Goal: Information Seeking & Learning: Learn about a topic

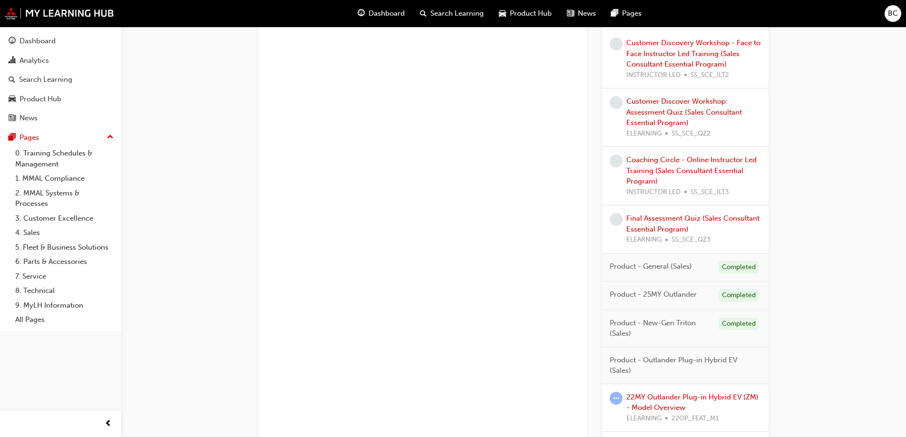
scroll to position [820, 0]
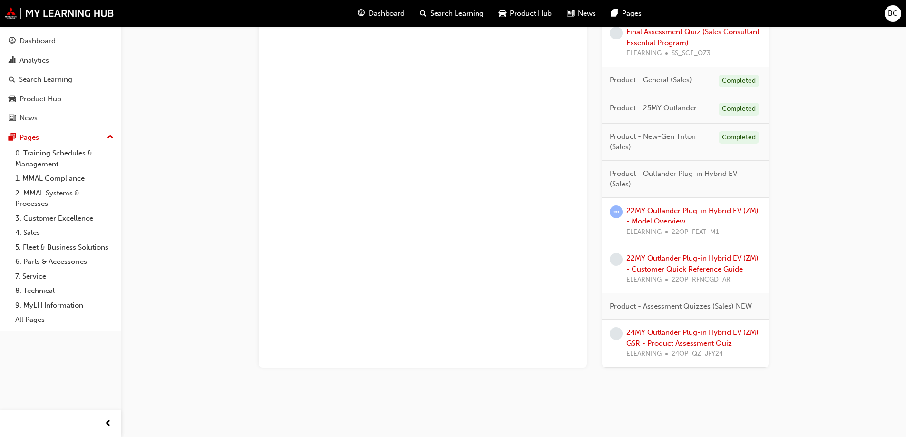
click at [660, 221] on link "22MY Outlander Plug-in Hybrid EV (ZM) - Model Overview" at bounding box center [692, 215] width 132 height 19
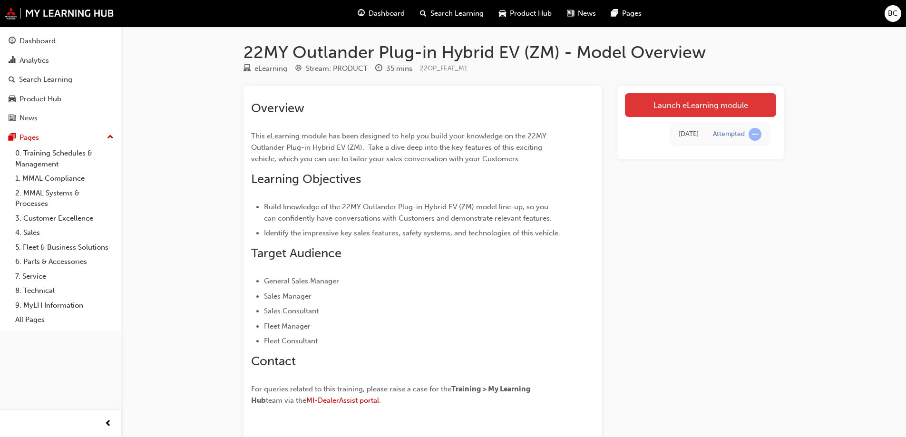
click at [704, 103] on link "Launch eLearning module" at bounding box center [700, 105] width 151 height 24
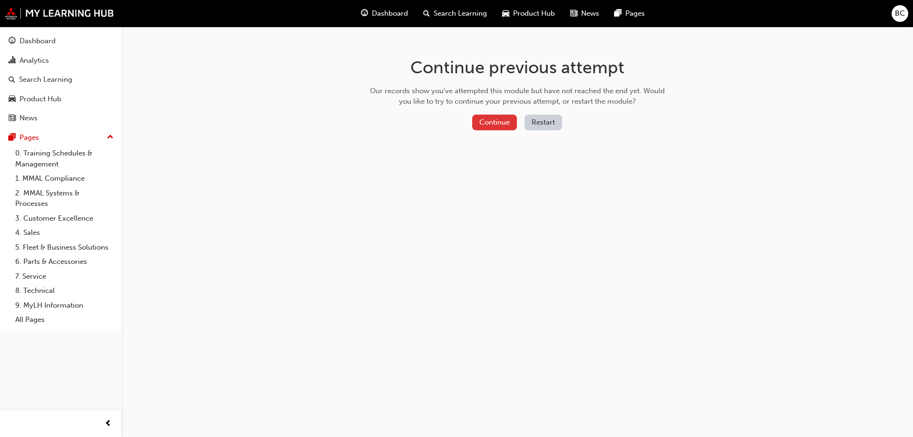
click at [502, 119] on button "Continue" at bounding box center [494, 123] width 45 height 16
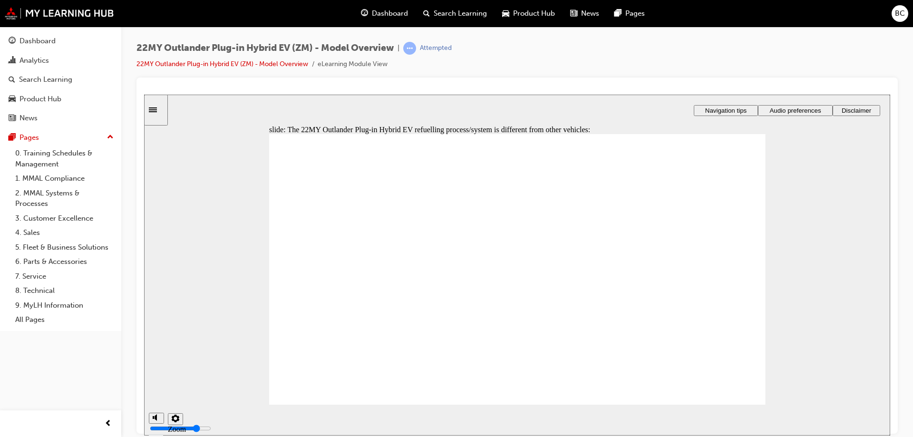
click at [654, 101] on div "slide: The 22MY Outlander Plug-in Hybrid EV refuelling process/system is differ…" at bounding box center [517, 264] width 746 height 341
checkbox input "true"
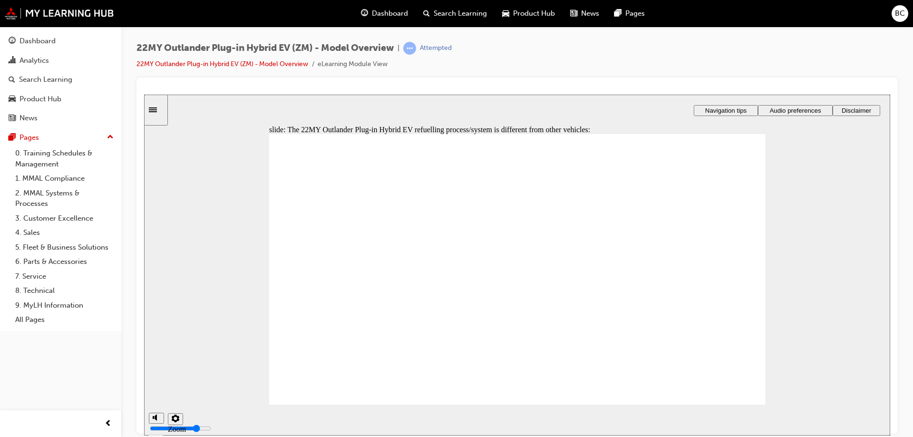
checkbox input "true"
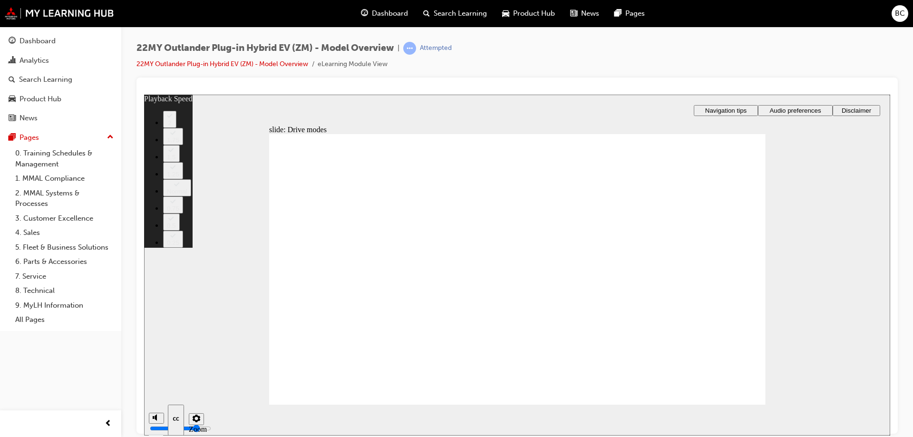
type input "37"
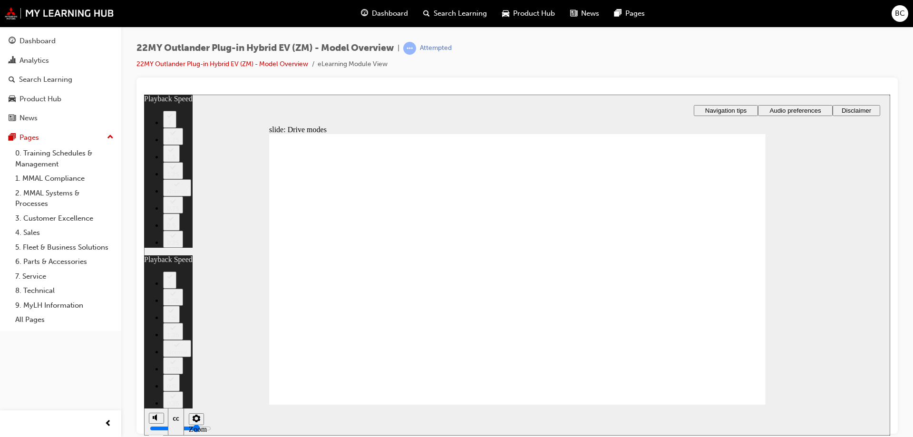
type input "37"
type input "34"
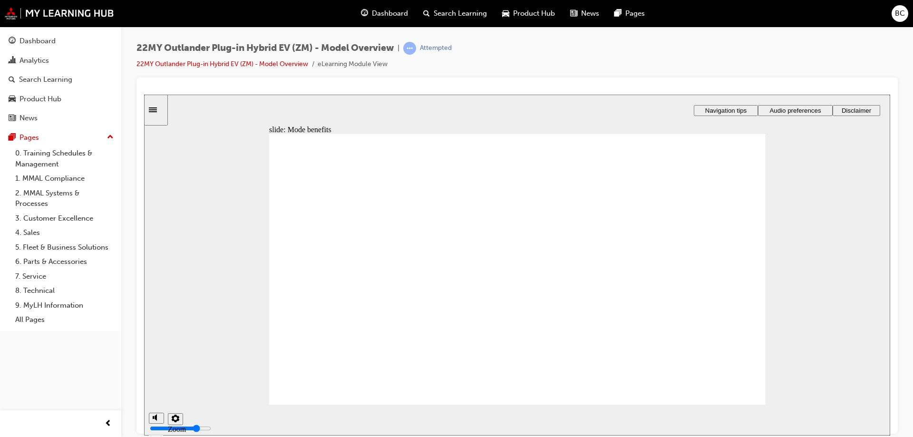
drag, startPoint x: 761, startPoint y: 394, endPoint x: 754, endPoint y: 386, distance: 9.8
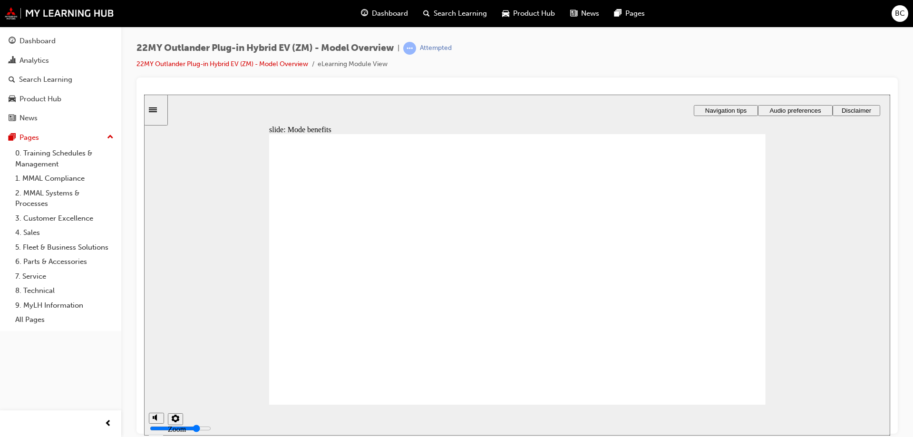
radio input "true"
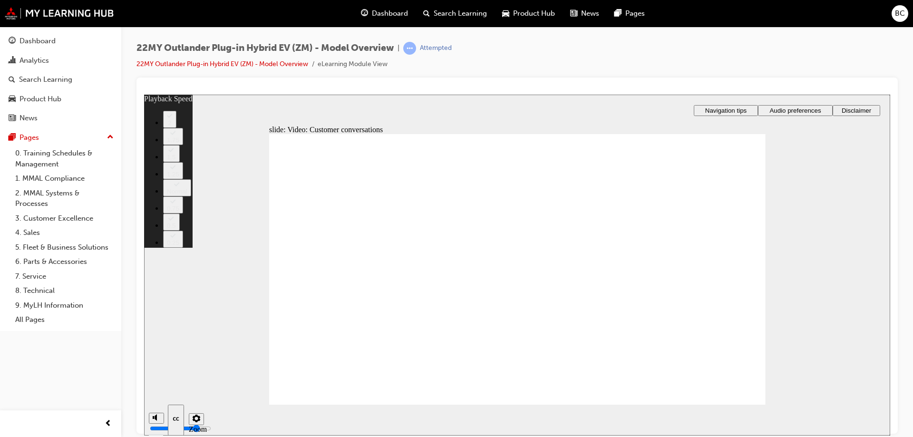
type input "79"
type input "6"
type input "79"
type input "6"
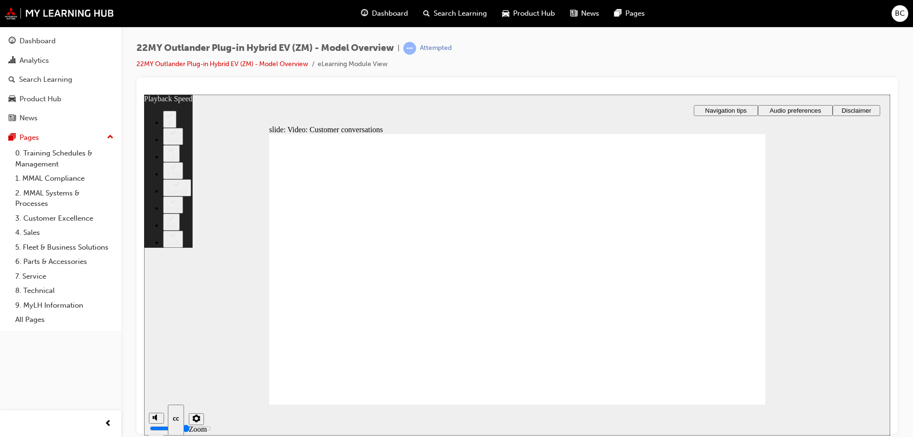
type input "79"
type input "6"
type input "79"
type input "6"
type input "80"
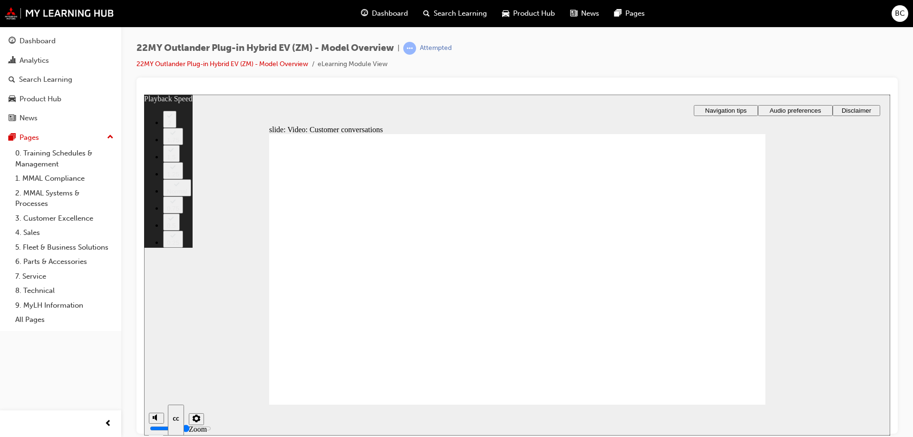
type input "6"
type input "80"
type input "6"
type input "7"
type input "80"
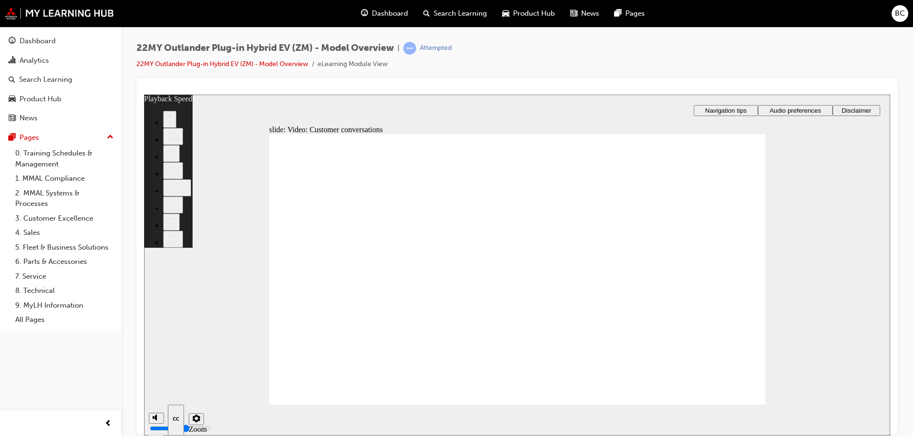
type input "7"
type input "80"
type input "7"
type input "80"
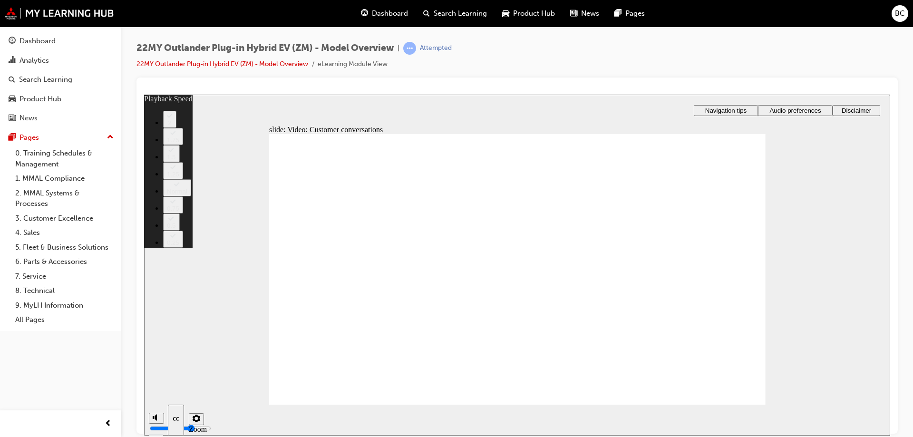
type input "7"
type input "81"
type input "7"
type input "81"
type input "7"
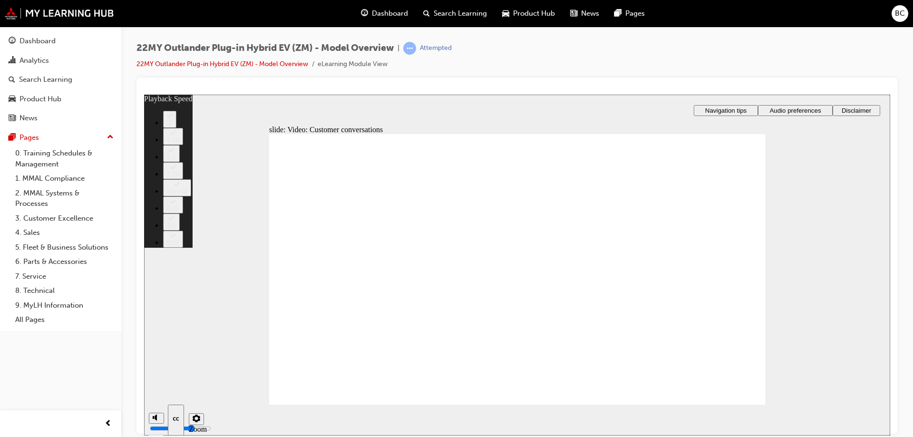
type input "81"
type input "7"
type input "81"
type input "7"
type input "82"
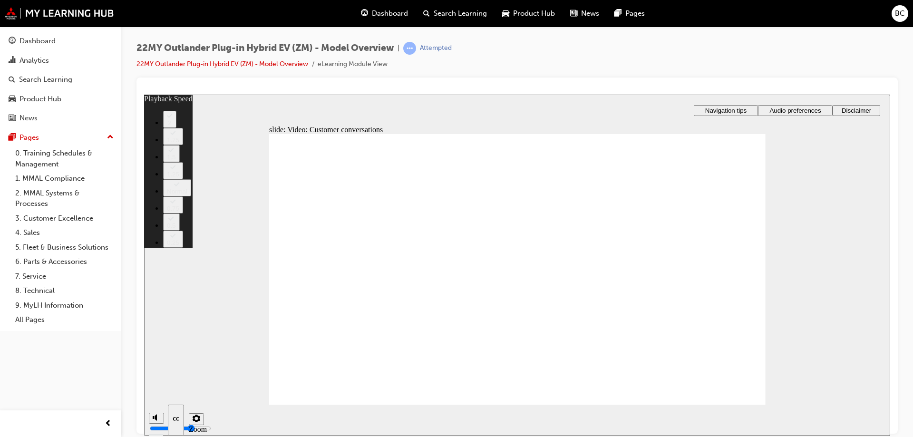
type input "7"
type input "82"
type input "7"
type input "82"
type input "7"
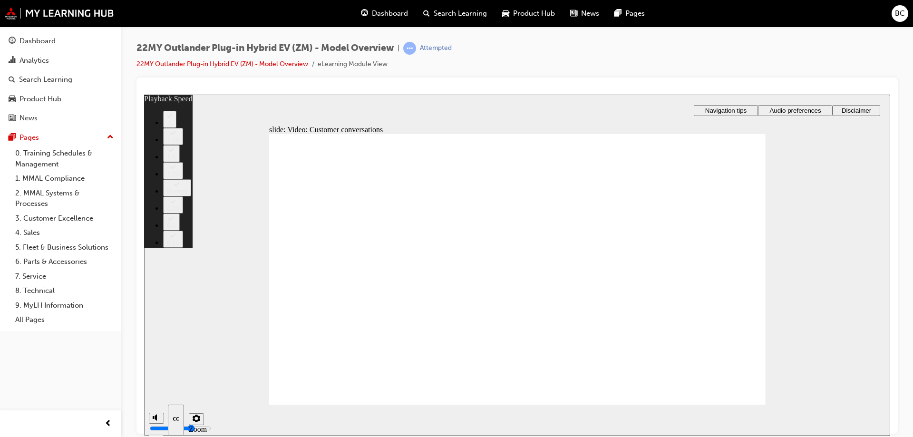
type input "82"
type input "7"
type input "83"
type input "7"
type input "6"
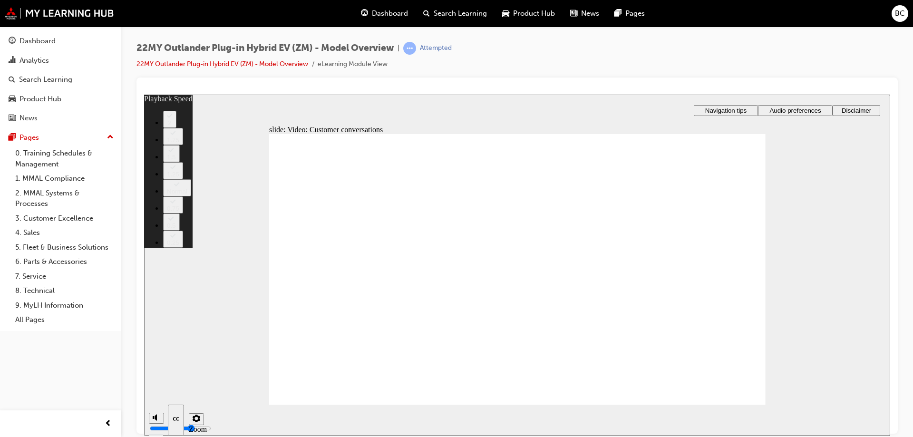
type input "83"
type input "6"
type input "83"
type input "6"
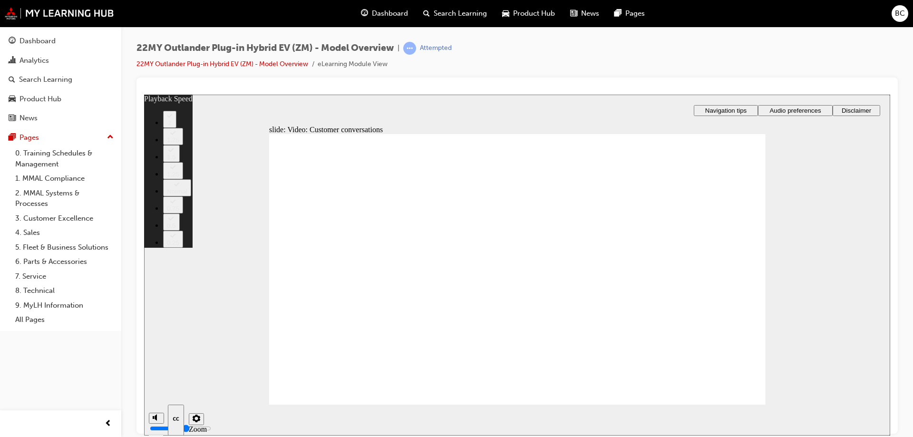
type input "83"
type input "6"
type input "84"
type input "6"
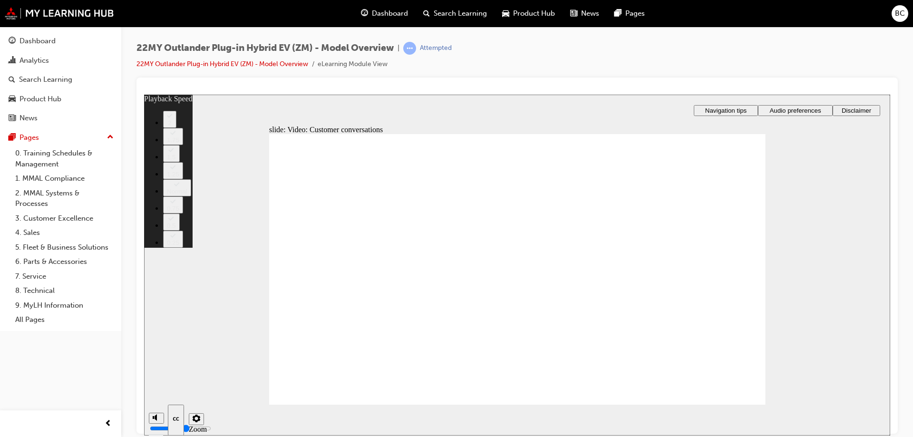
type input "84"
type input "6"
type input "84"
type input "6"
type input "84"
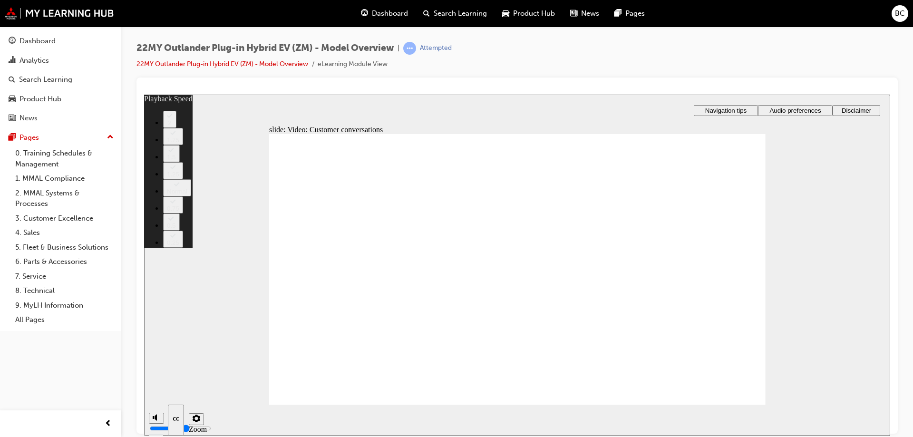
type input "6"
type input "85"
type input "6"
type input "85"
type input "6"
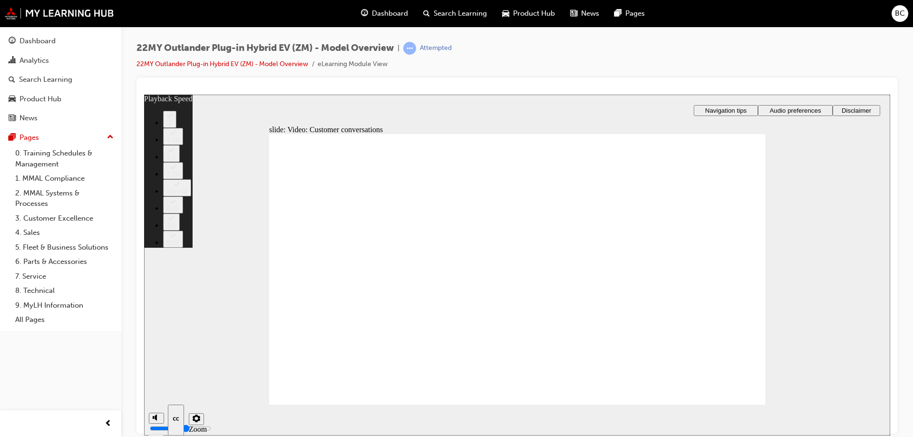
type input "85"
type input "6"
type input "85"
type input "6"
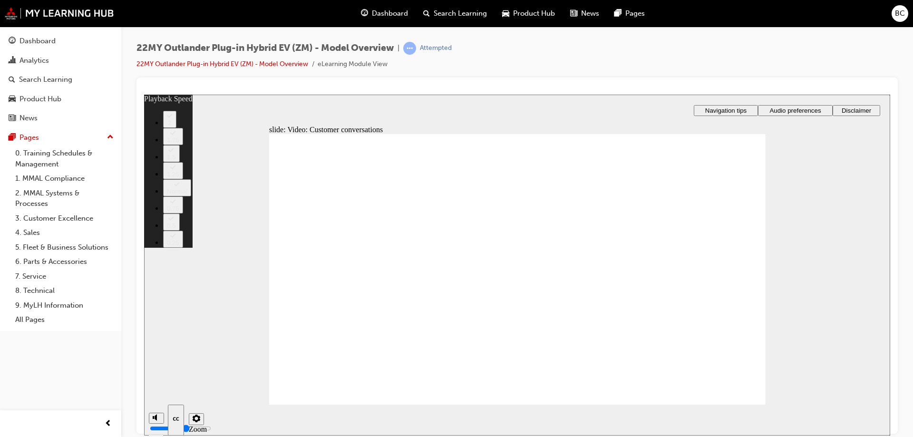
type input "85"
type input "6"
type input "85"
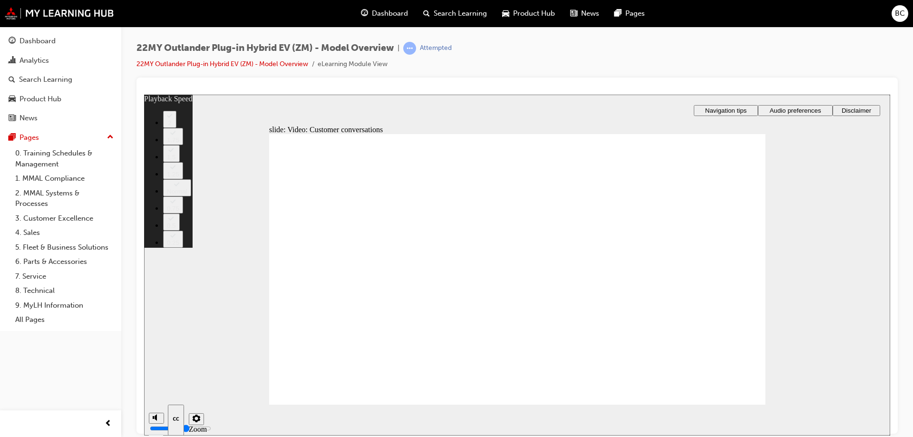
type input "6"
type input "86"
type input "6"
type input "86"
type input "6"
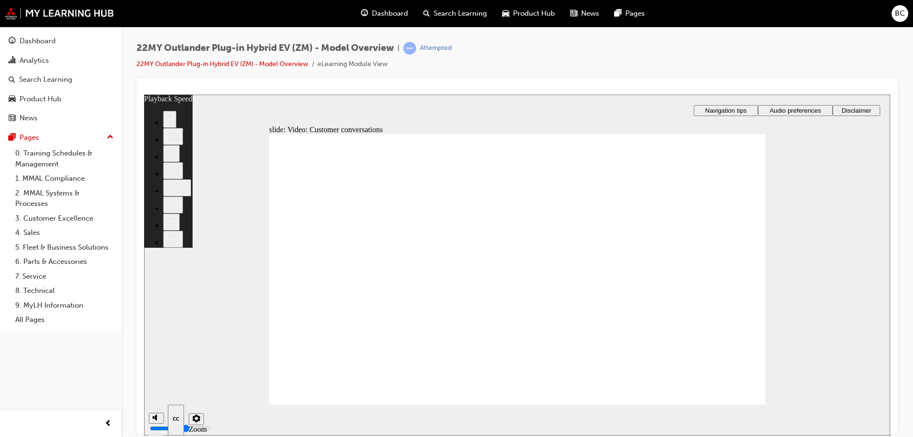
type input "86"
type input "6"
type input "86"
type input "6"
type input "87"
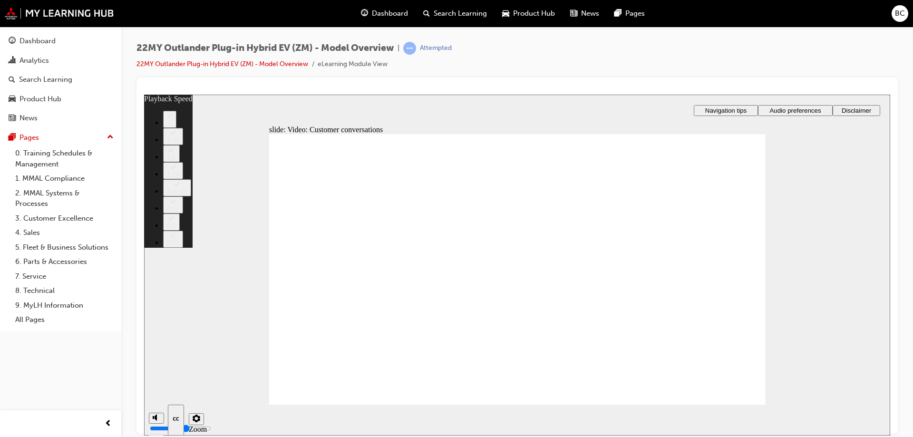
type input "6"
type input "87"
type input "6"
type input "87"
type input "6"
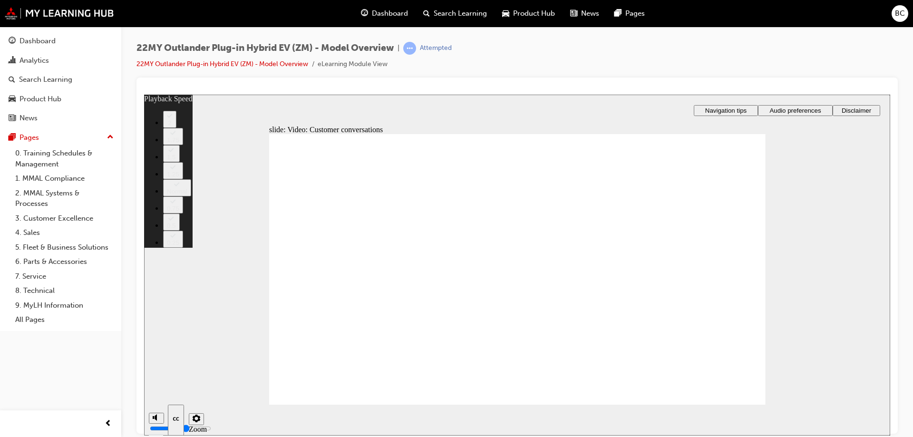
type input "87"
type input "6"
type input "88"
type input "6"
type input "88"
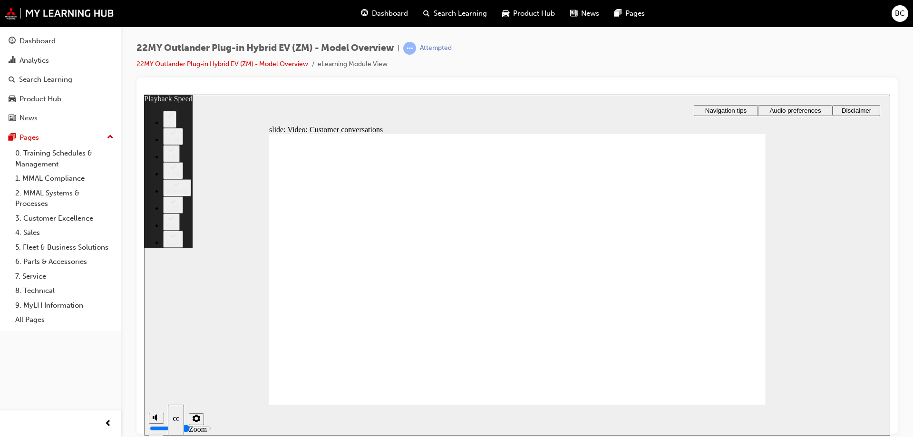
type input "6"
type input "88"
type input "6"
type input "89"
type input "6"
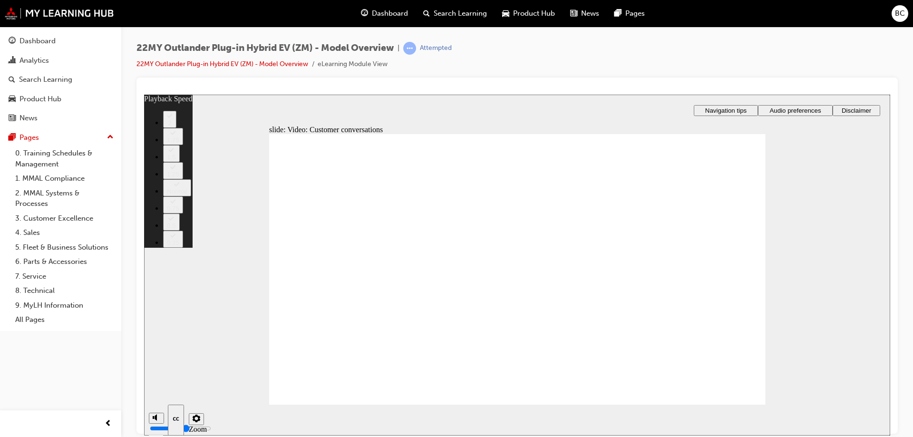
type input "89"
type input "6"
type input "89"
type input "6"
type input "89"
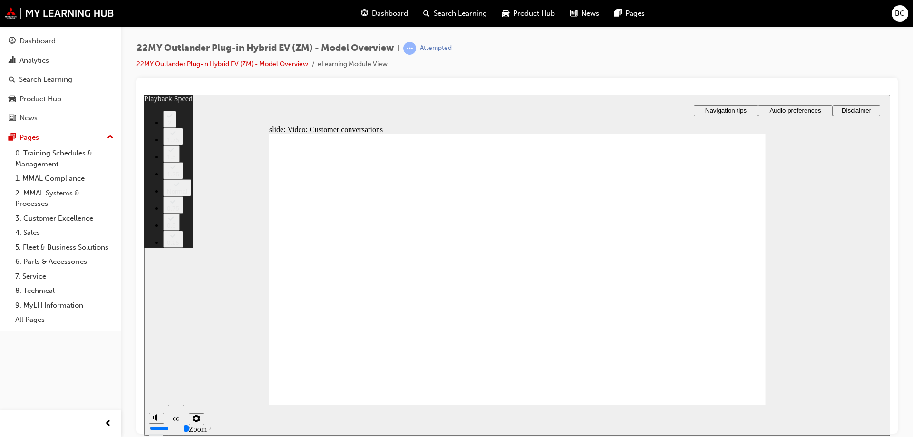
type input "6"
type input "90"
type input "6"
type input "90"
type input "6"
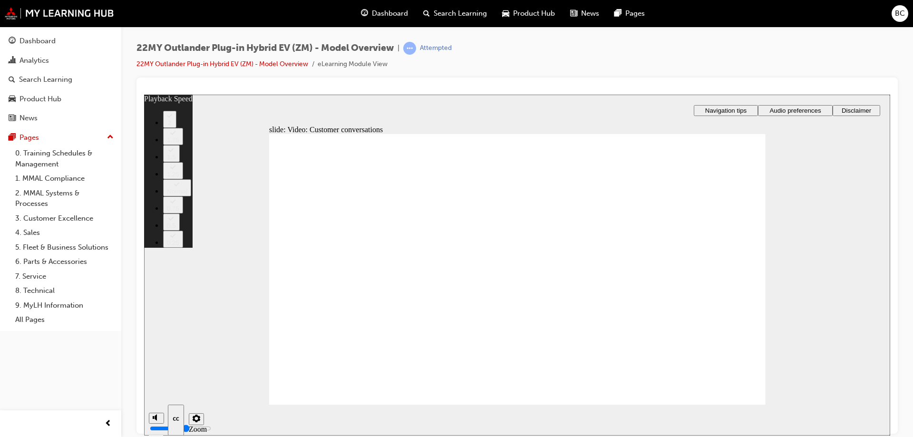
type input "90"
type input "6"
type input "90"
type input "6"
type input "91"
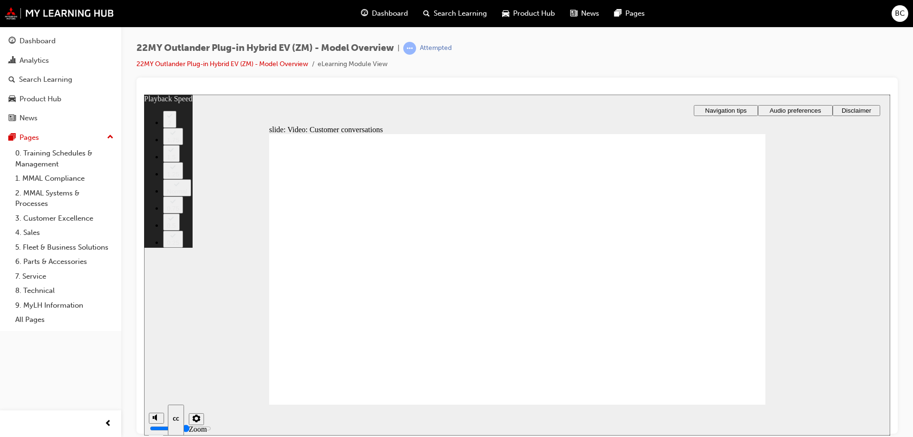
type input "6"
type input "91"
type input "6"
type input "91"
type input "6"
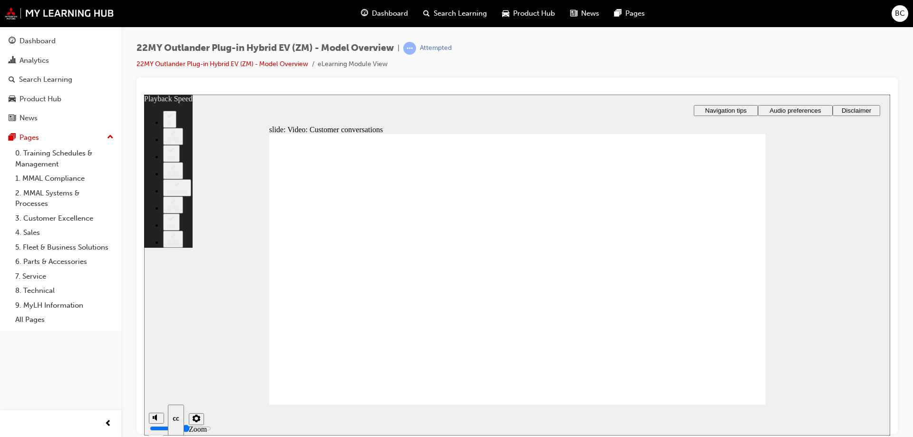
type input "91"
type input "6"
type input "92"
type input "6"
type input "92"
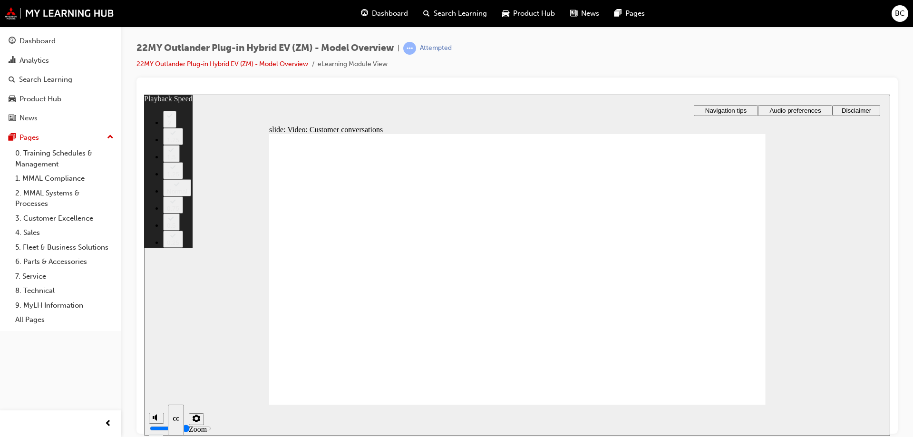
type input "6"
type input "92"
type input "6"
type input "93"
type input "6"
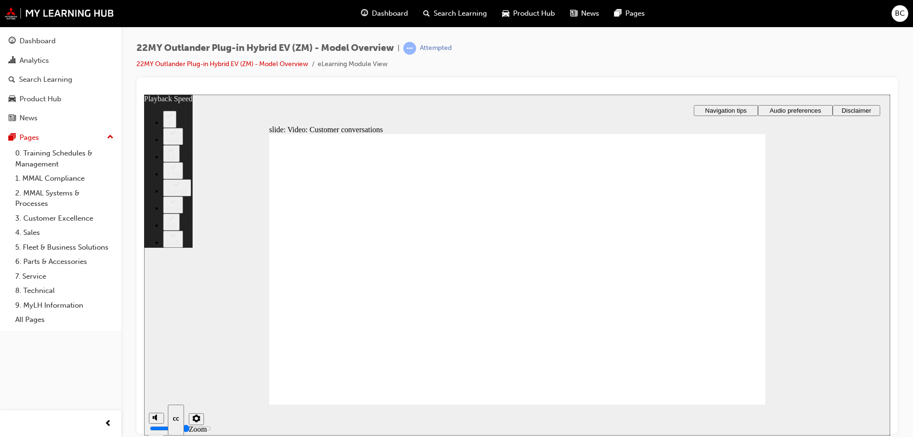
type input "93"
type input "6"
type input "93"
type input "6"
type input "93"
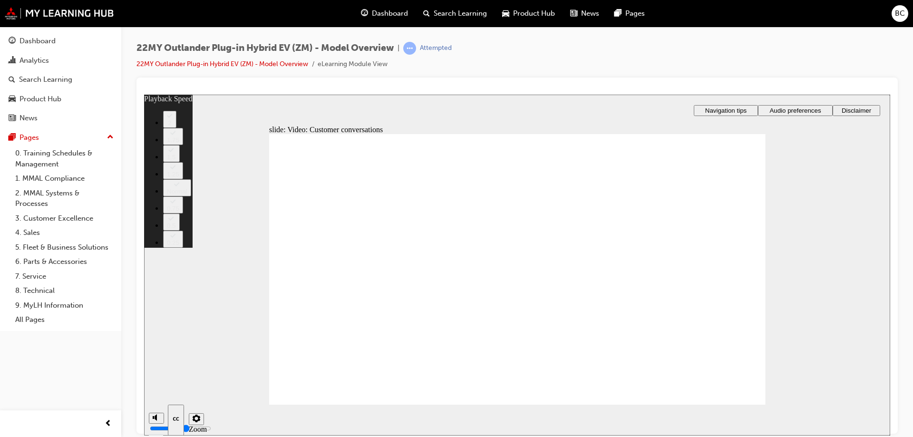
type input "6"
type input "94"
type input "6"
type input "94"
type input "6"
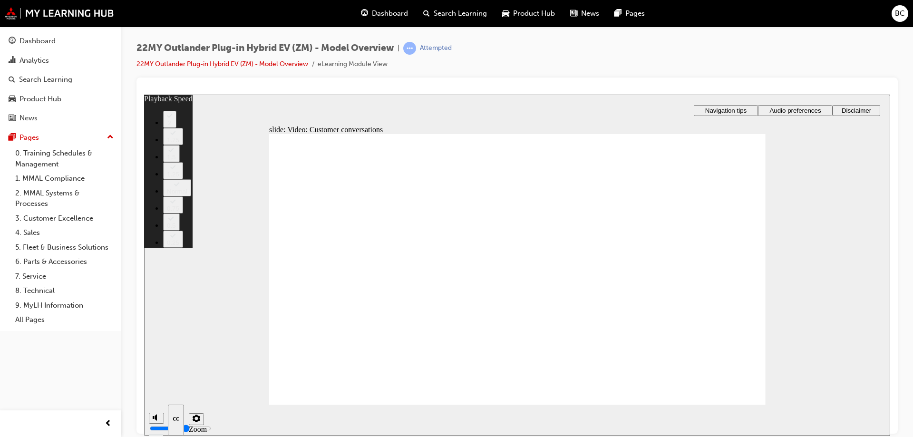
type input "94"
type input "6"
type input "94"
type input "6"
type input "95"
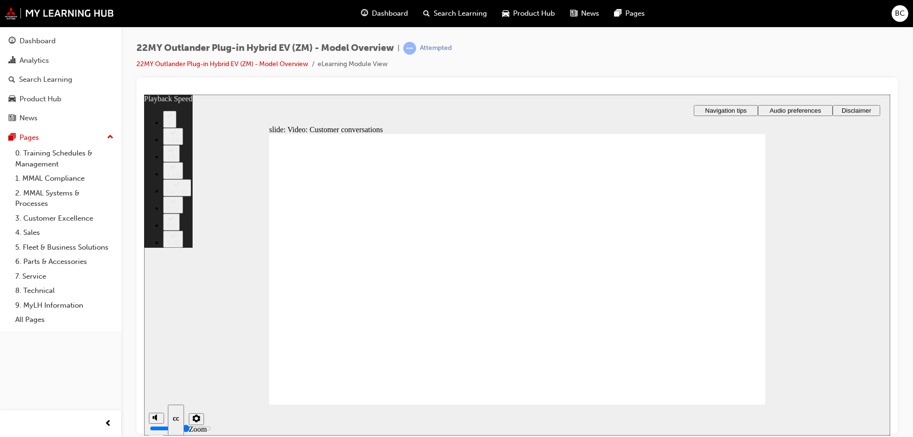
type input "6"
type input "95"
type input "6"
type input "95"
type input "6"
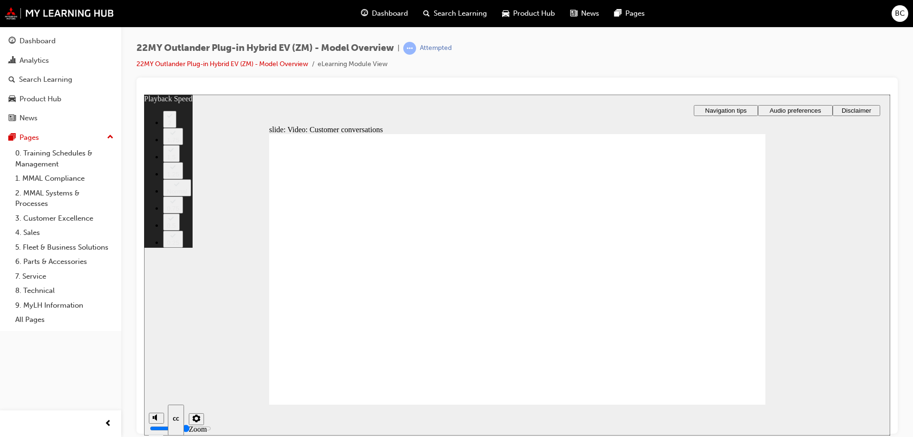
type input "95"
type input "6"
type input "96"
type input "6"
type input "96"
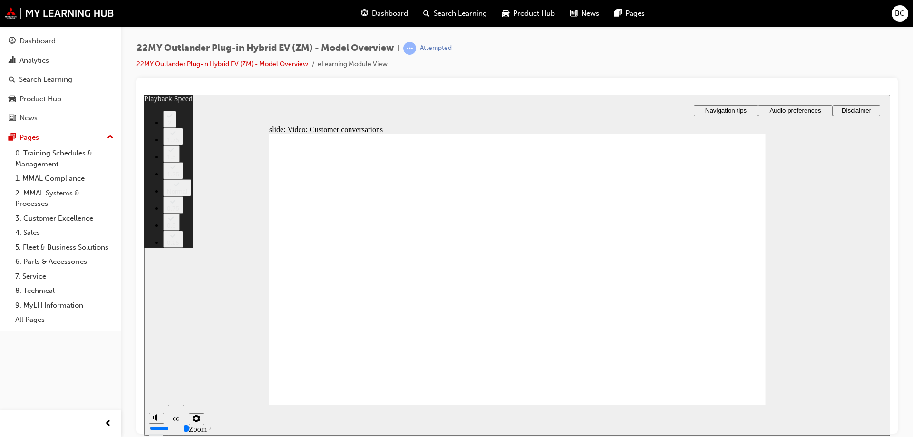
type input "6"
type input "96"
type input "6"
type input "97"
type input "6"
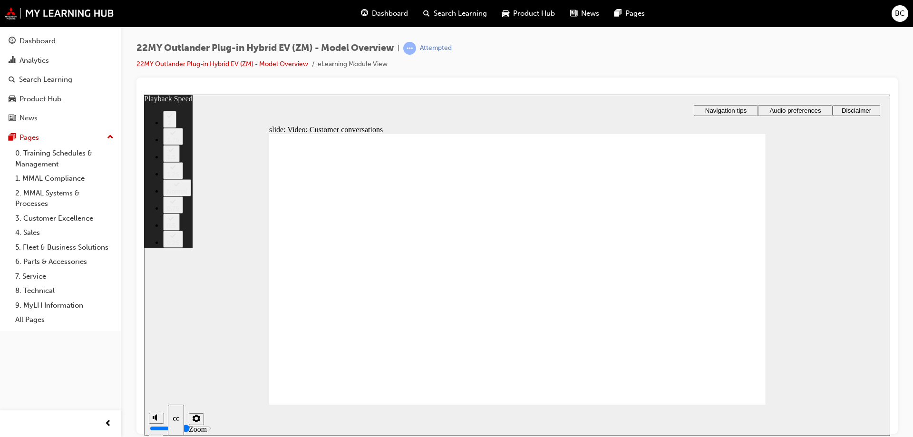
type input "97"
type input "6"
type input "97"
type input "6"
type input "97"
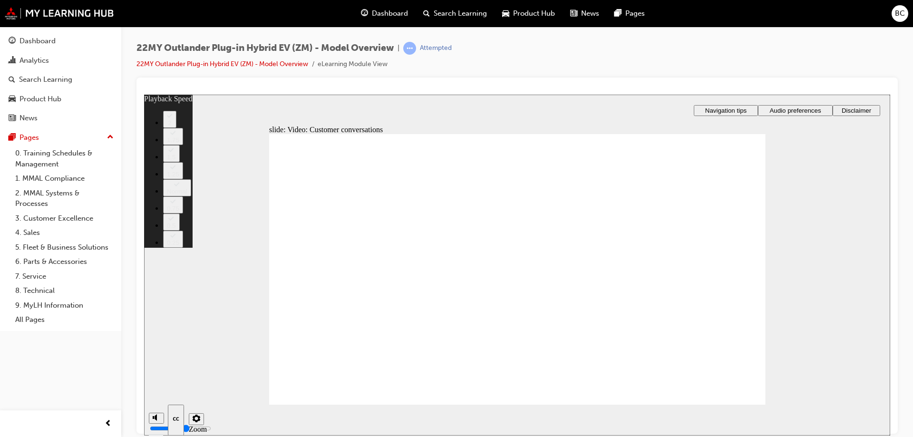
type input "6"
type input "98"
type input "6"
type input "98"
type input "6"
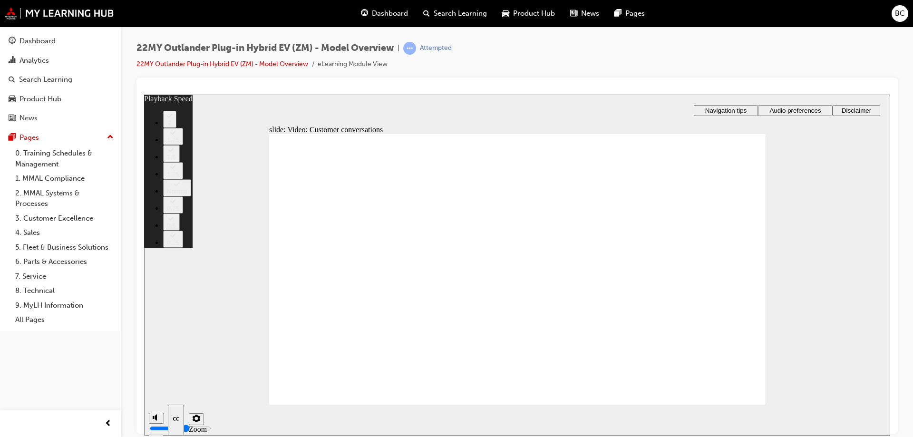
type input "98"
type input "6"
type input "98"
type input "6"
type input "99"
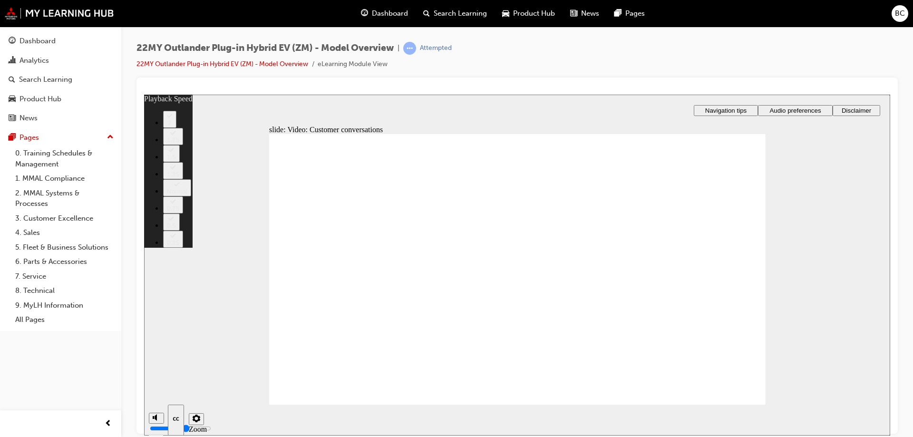
type input "6"
type input "99"
type input "6"
type input "99"
type input "6"
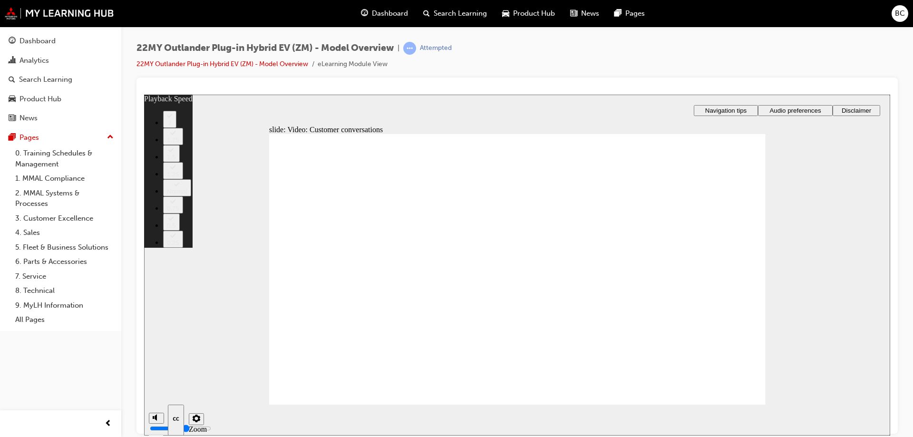
type input "99"
type input "6"
type input "100"
type input "6"
type input "100"
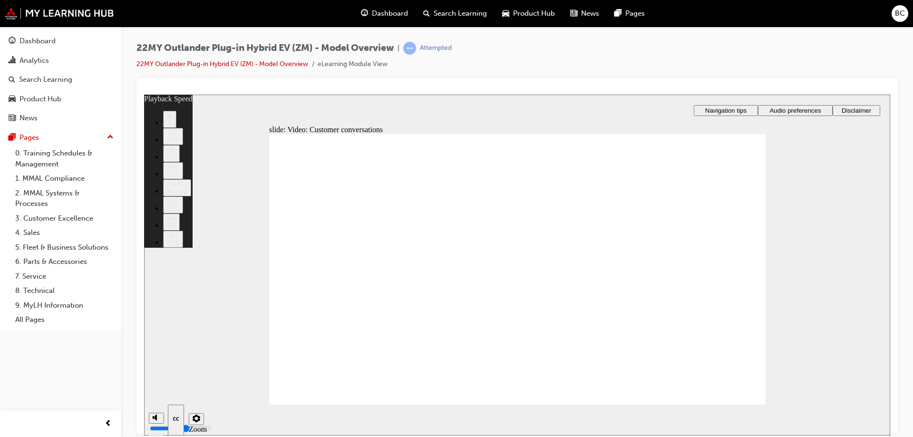
type input "6"
type input "100"
type input "6"
type input "100"
type input "6"
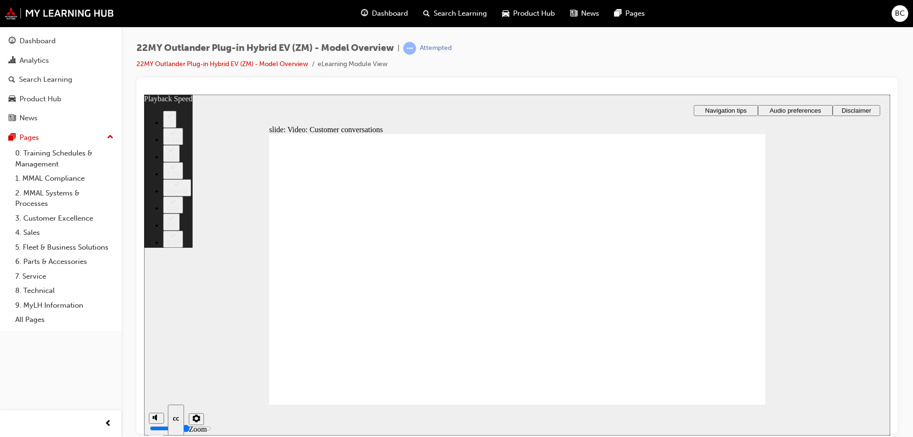
type input "101"
type input "6"
type input "101"
type input "6"
type input "101"
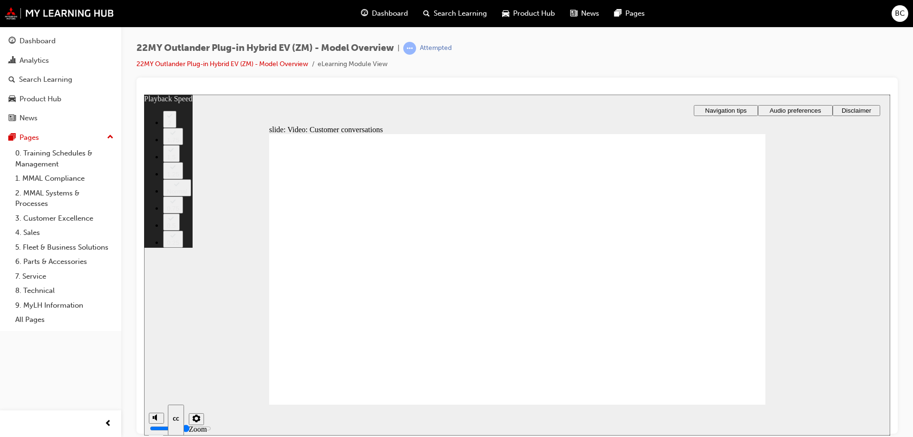
type input "6"
type input "102"
type input "6"
type input "102"
type input "6"
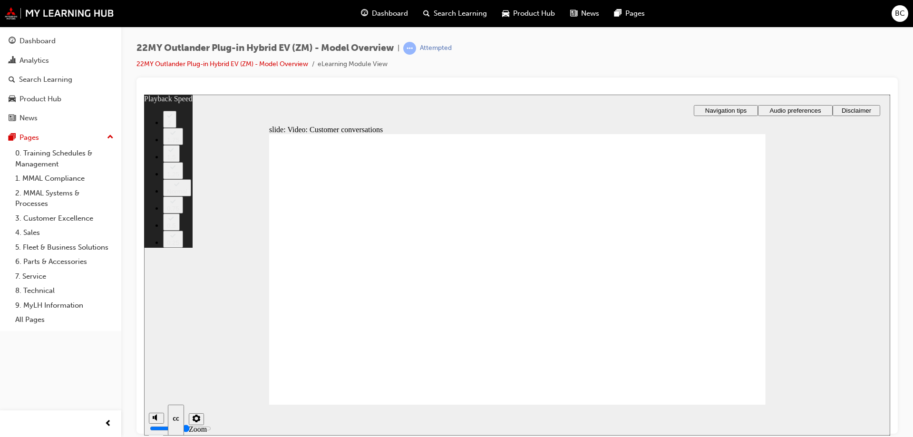
type input "102"
type input "6"
